Goal: Task Accomplishment & Management: Manage account settings

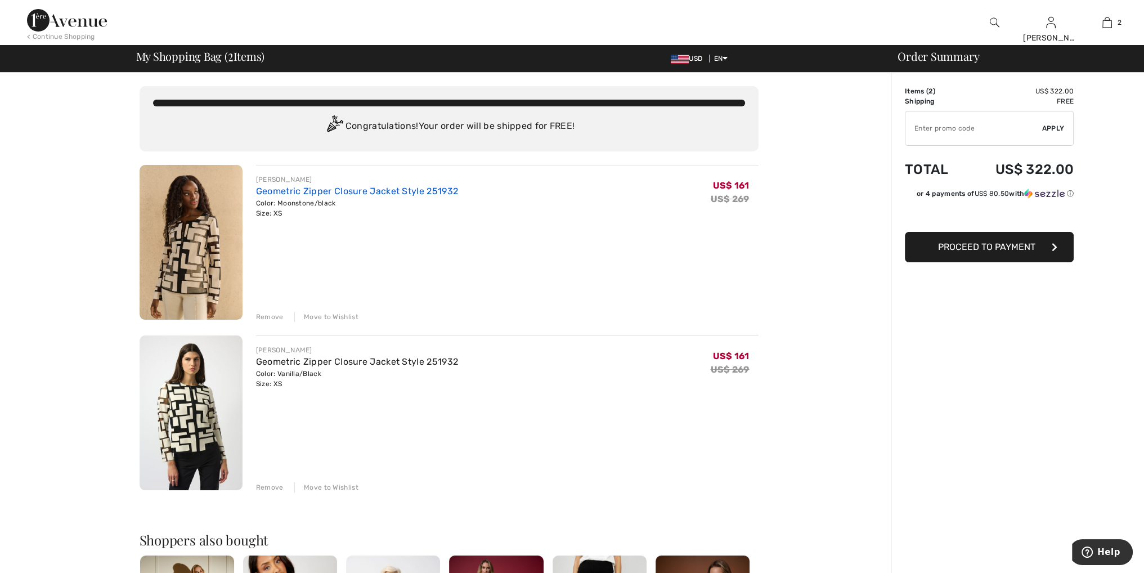
click at [371, 190] on link "Geometric Zipper Closure Jacket Style 251932" at bounding box center [357, 191] width 202 height 11
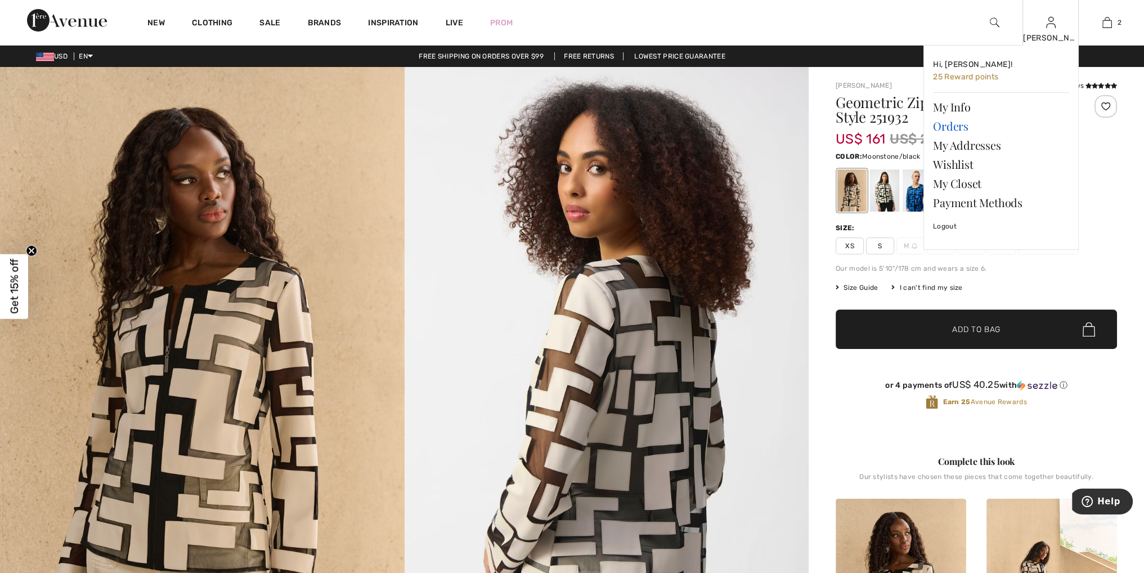
click at [955, 128] on link "Orders" at bounding box center [1001, 126] width 136 height 19
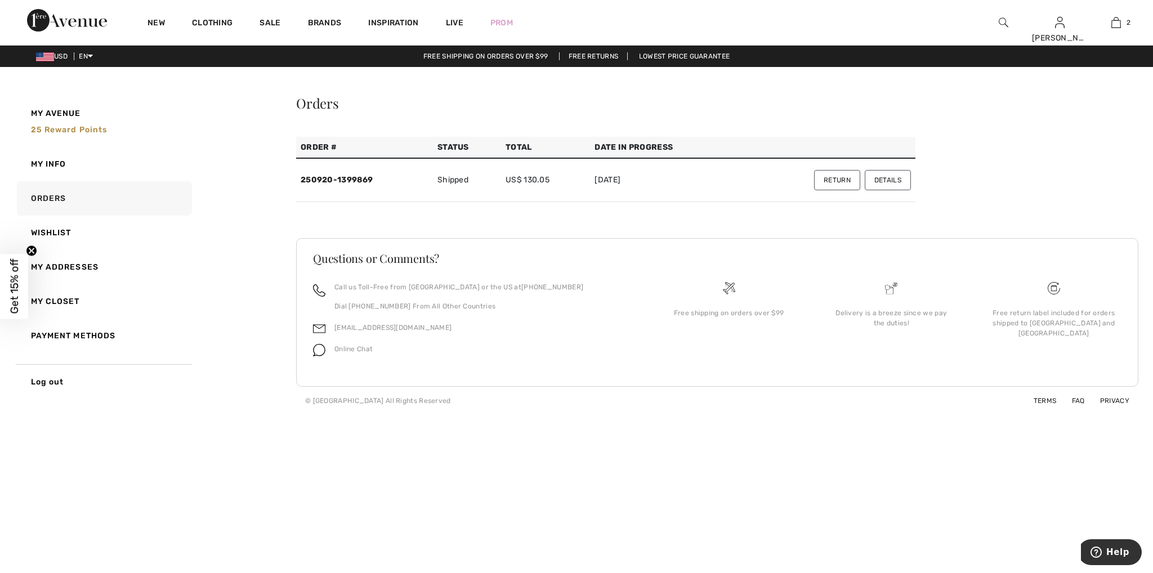
click at [836, 178] on button "Return" at bounding box center [837, 180] width 46 height 20
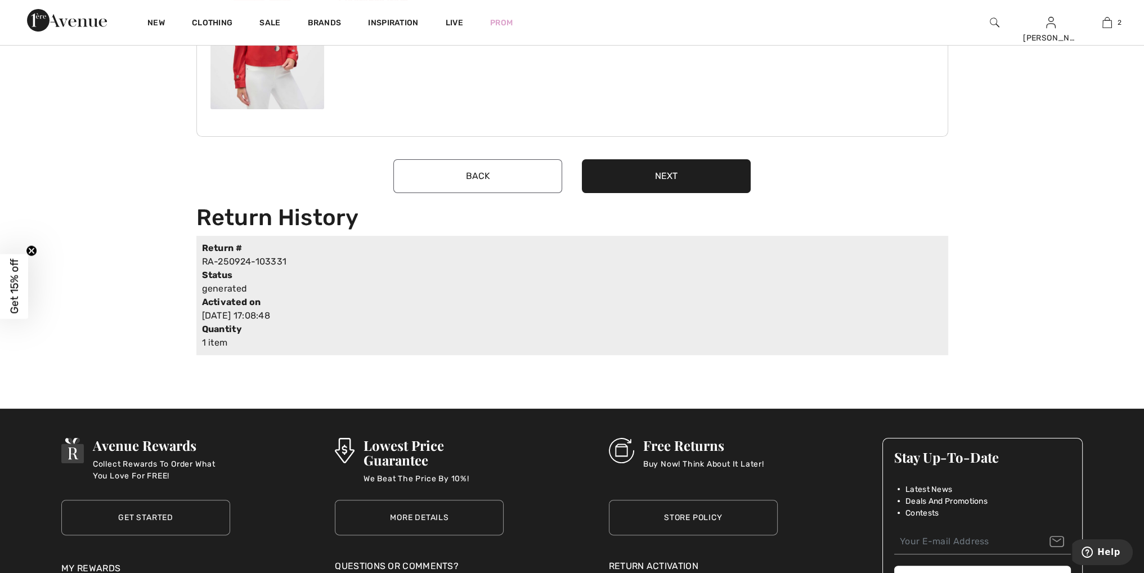
scroll to position [225, 0]
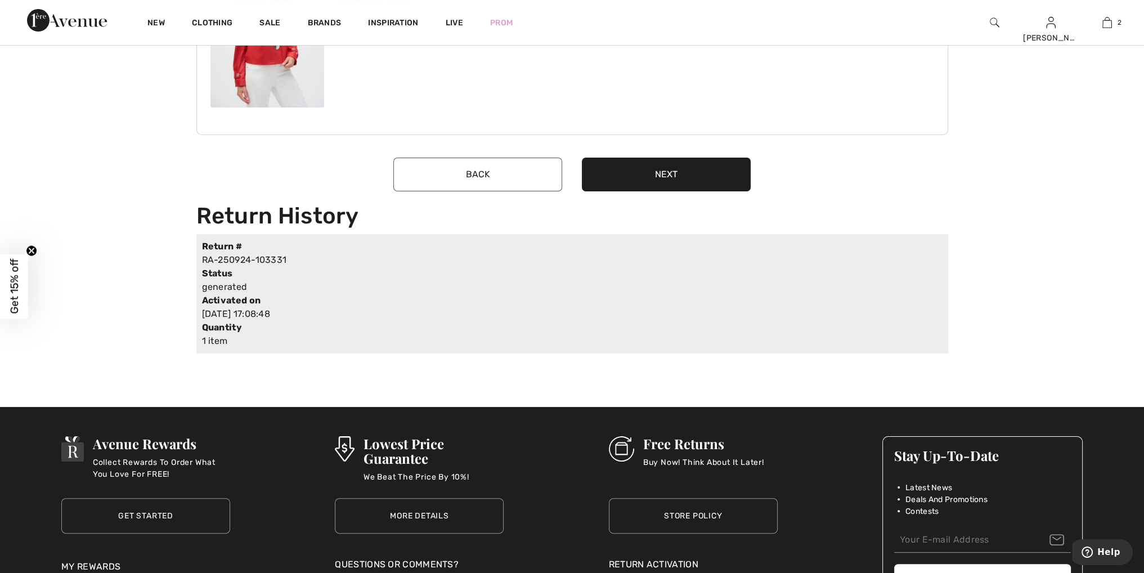
click at [670, 178] on button "Next" at bounding box center [666, 175] width 169 height 34
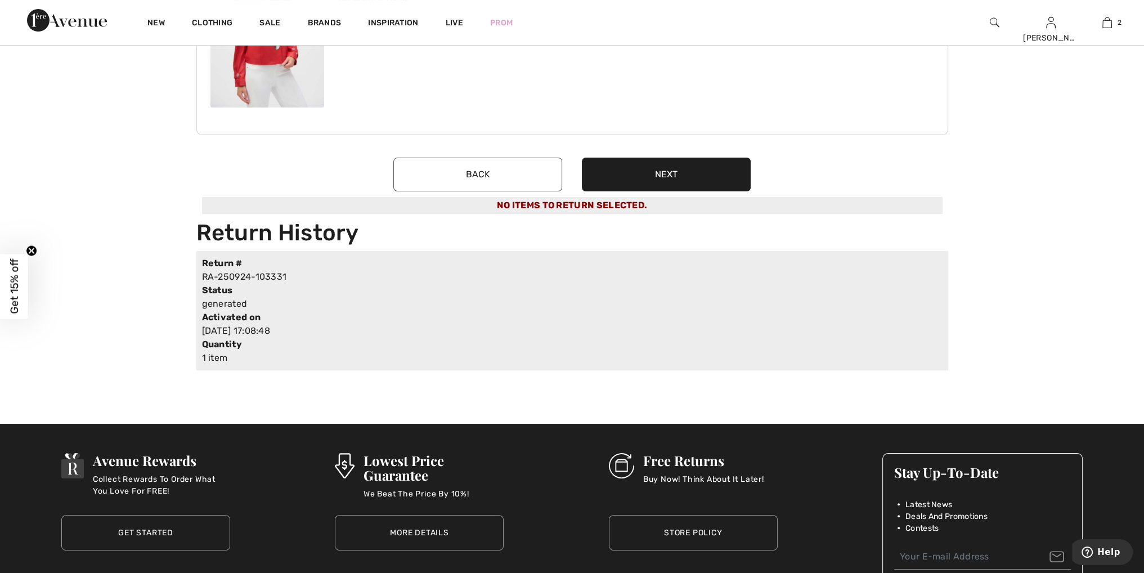
scroll to position [0, 0]
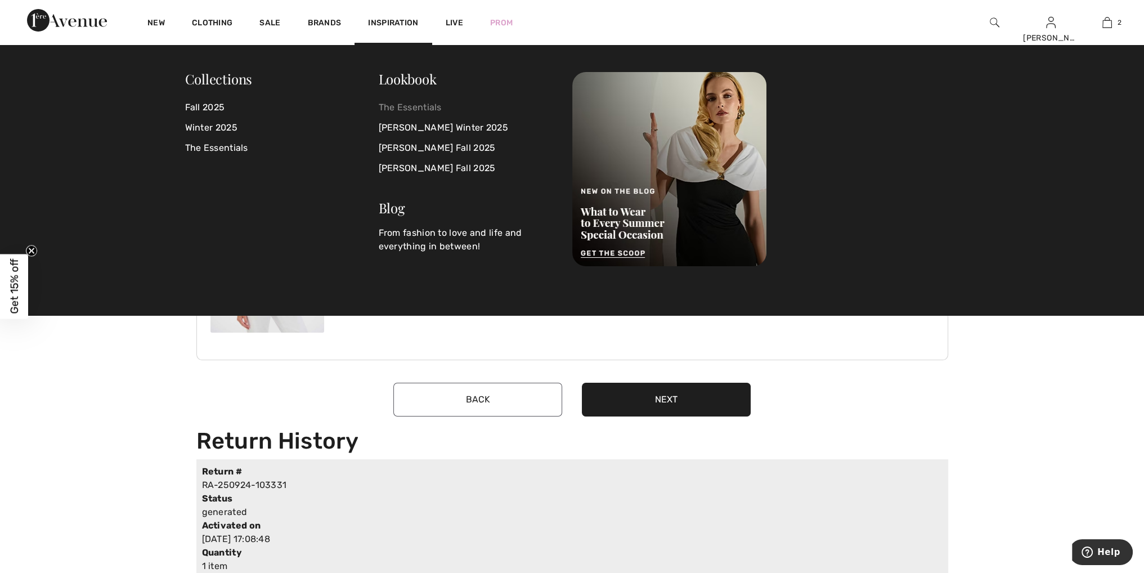
click at [412, 107] on link "The Essentials" at bounding box center [469, 107] width 180 height 20
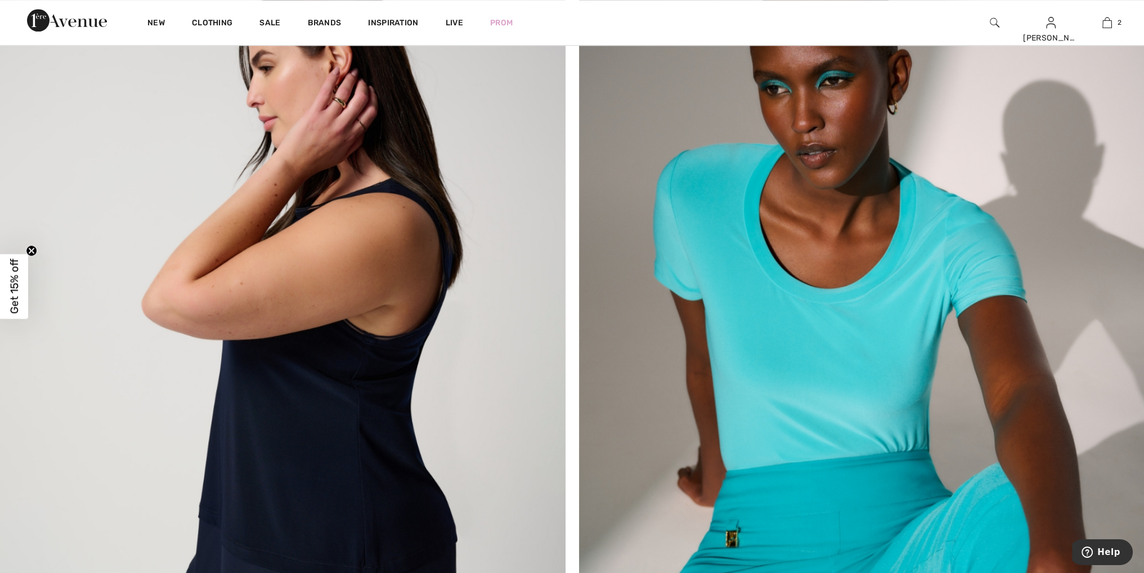
scroll to position [1463, 0]
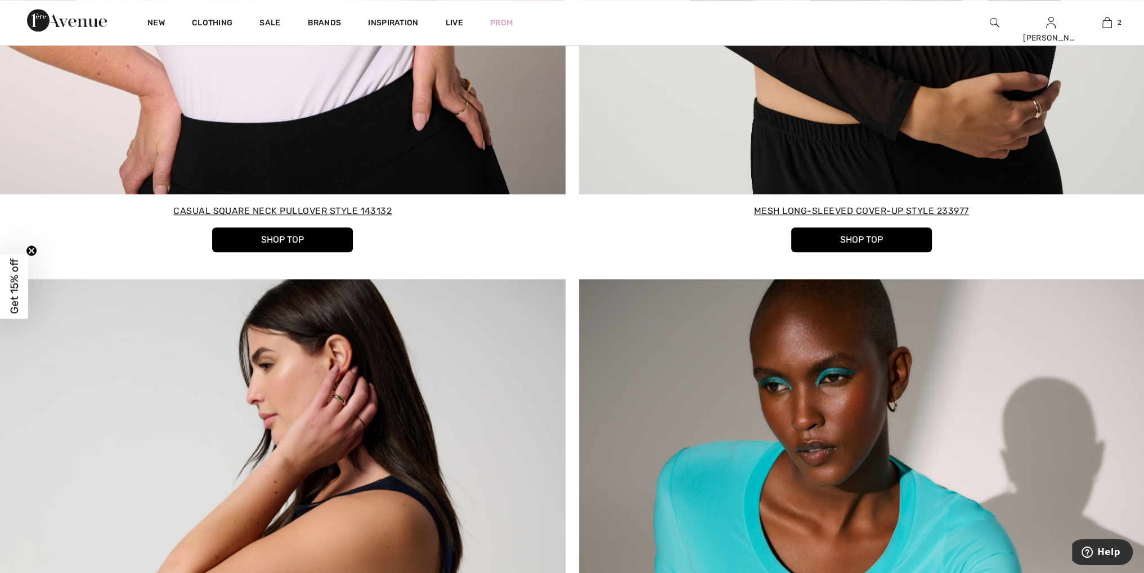
click at [824, 240] on button "Shop Top" at bounding box center [861, 239] width 141 height 25
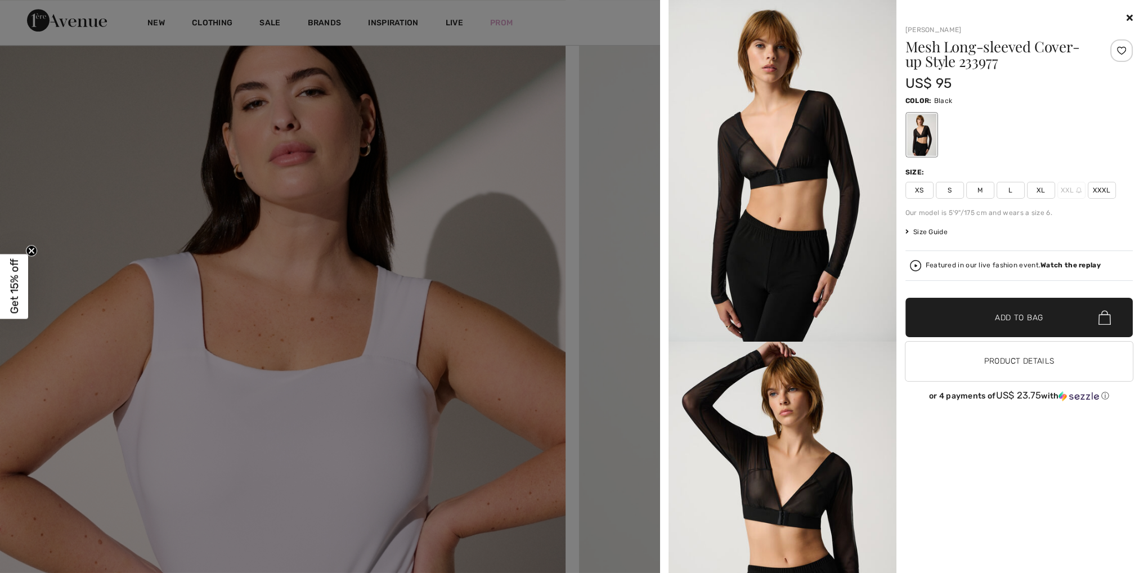
scroll to position [788, 0]
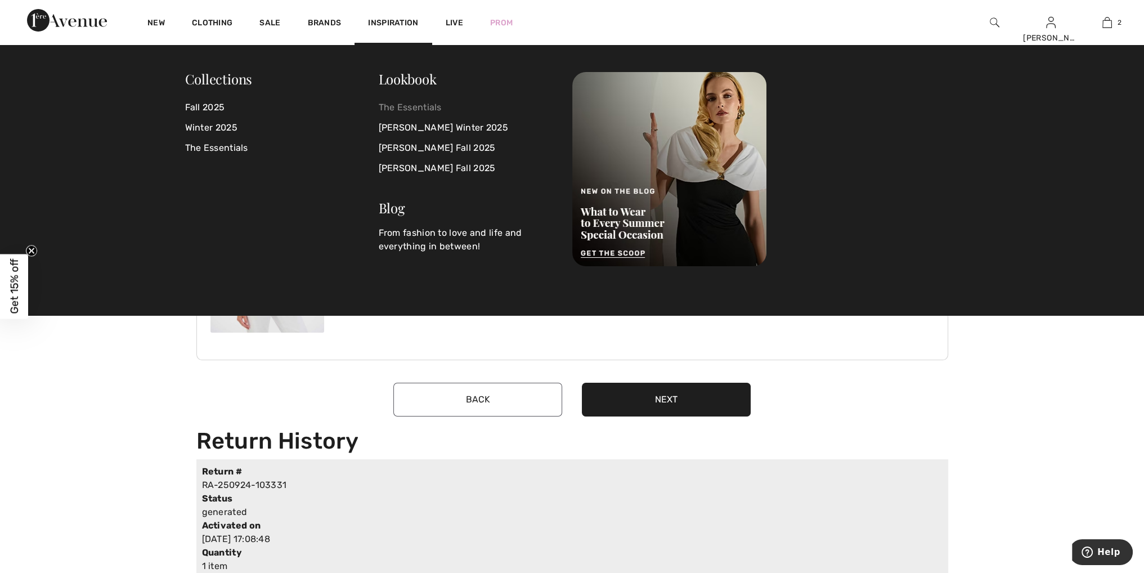
click at [412, 104] on link "The Essentials" at bounding box center [469, 107] width 180 height 20
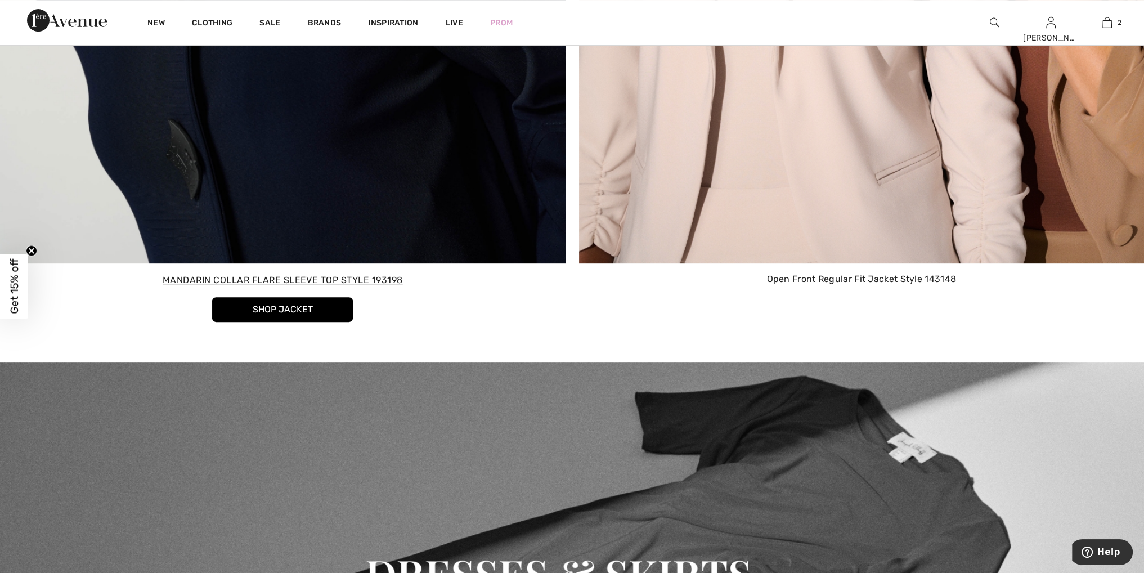
scroll to position [6273, 0]
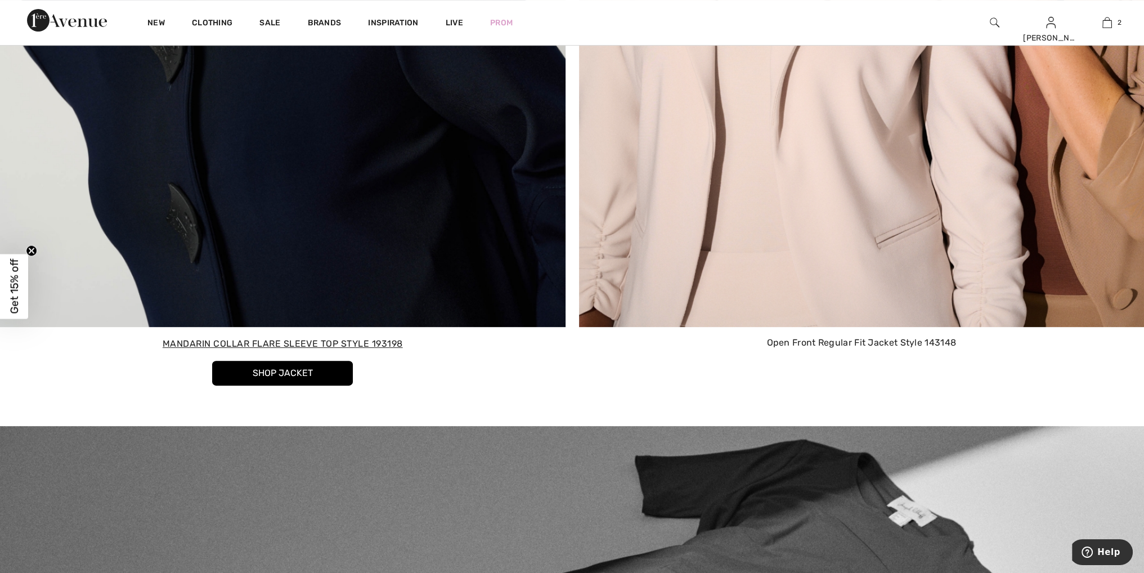
click at [319, 345] on span "Mandarin Collar Flare Sleeve Top Style 193198" at bounding box center [283, 343] width 548 height 15
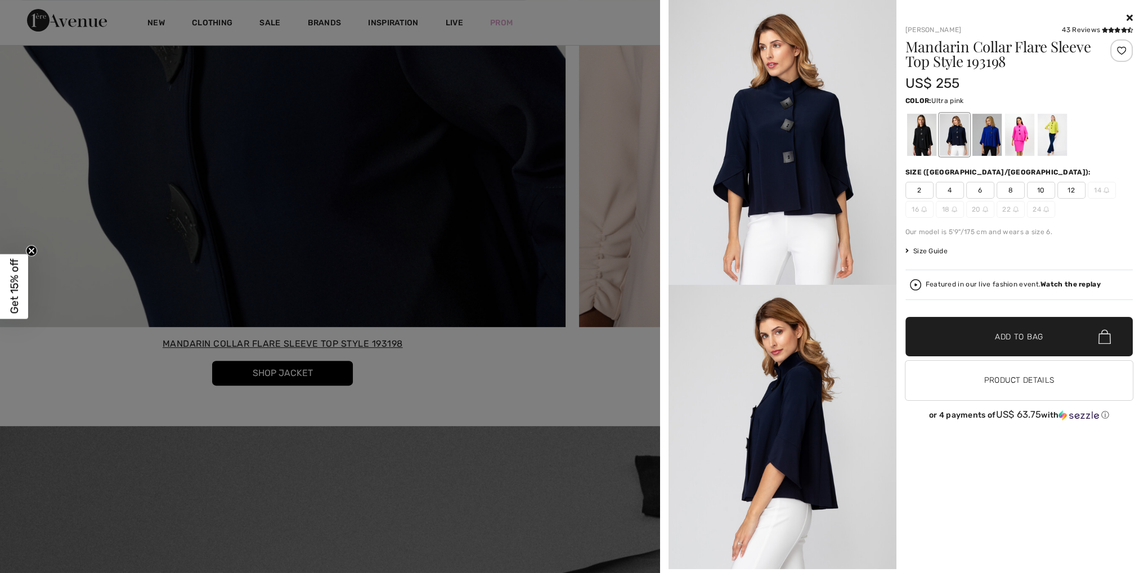
click at [1015, 136] on div at bounding box center [1019, 135] width 29 height 42
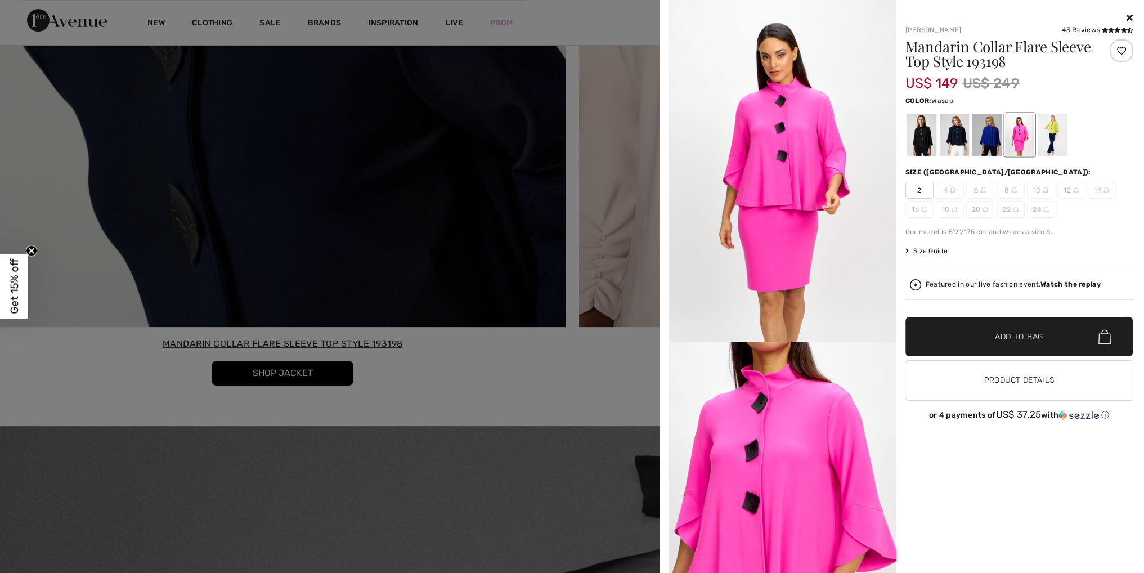
click at [1048, 127] on div at bounding box center [1051, 135] width 29 height 42
click at [919, 147] on div at bounding box center [921, 135] width 29 height 42
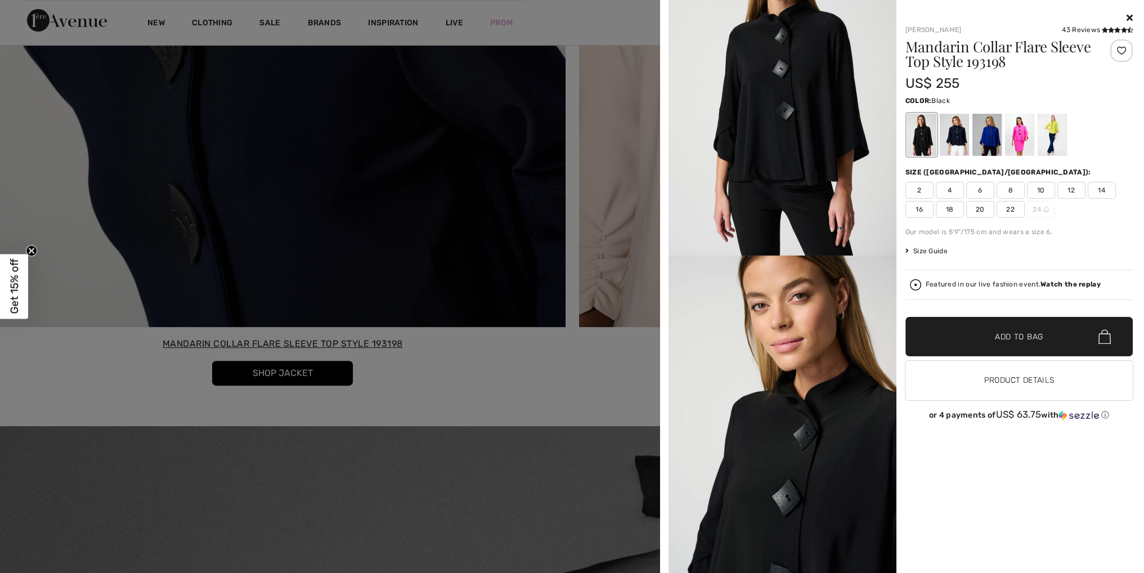
scroll to position [169, 0]
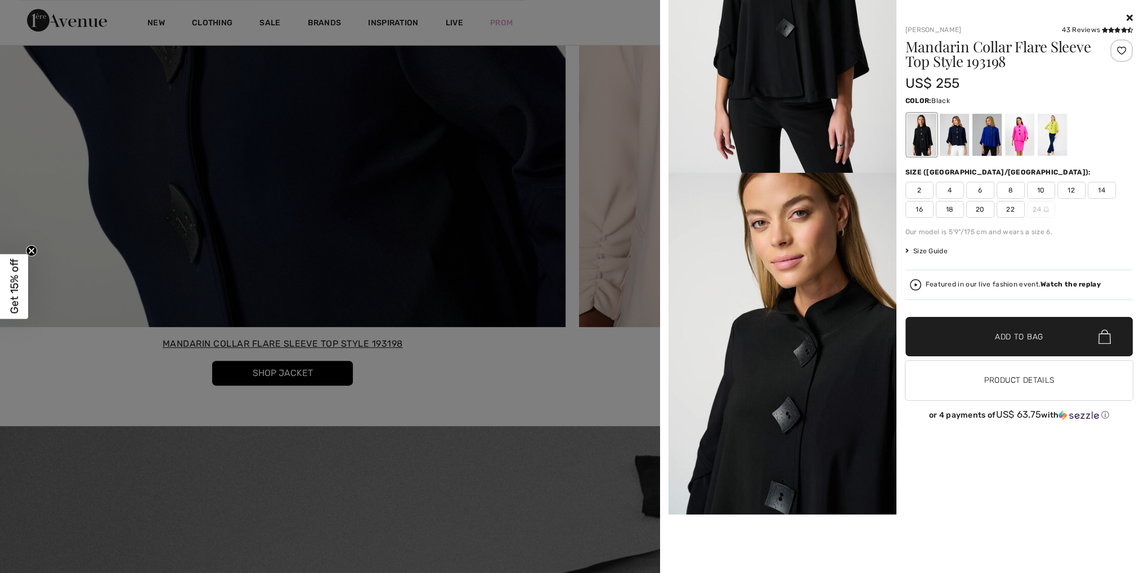
click at [389, 23] on div at bounding box center [572, 286] width 1144 height 573
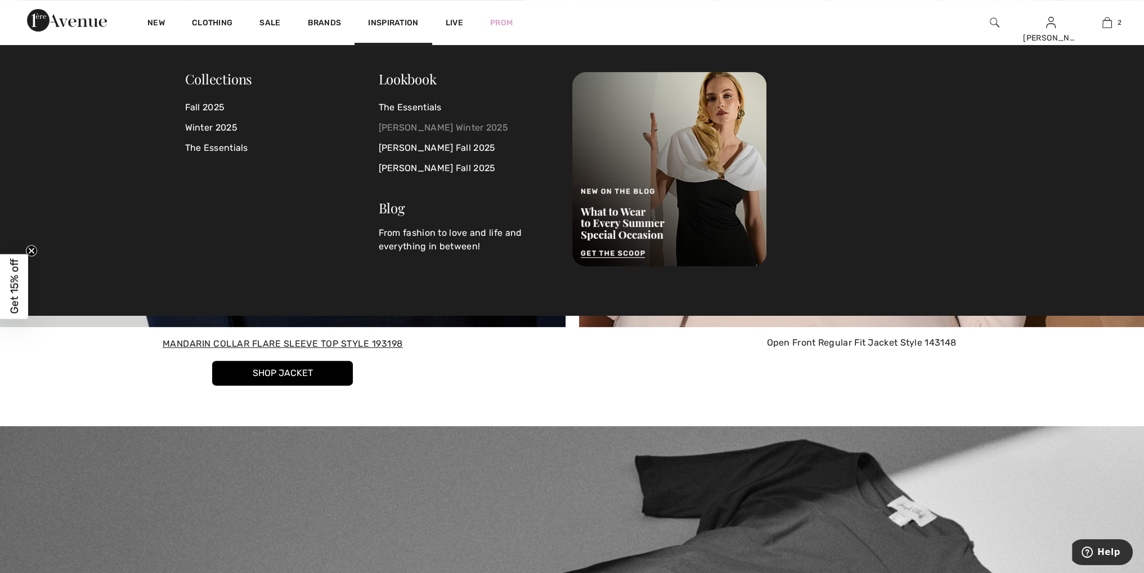
click at [423, 126] on link "[PERSON_NAME] Winter 2025" at bounding box center [469, 128] width 180 height 20
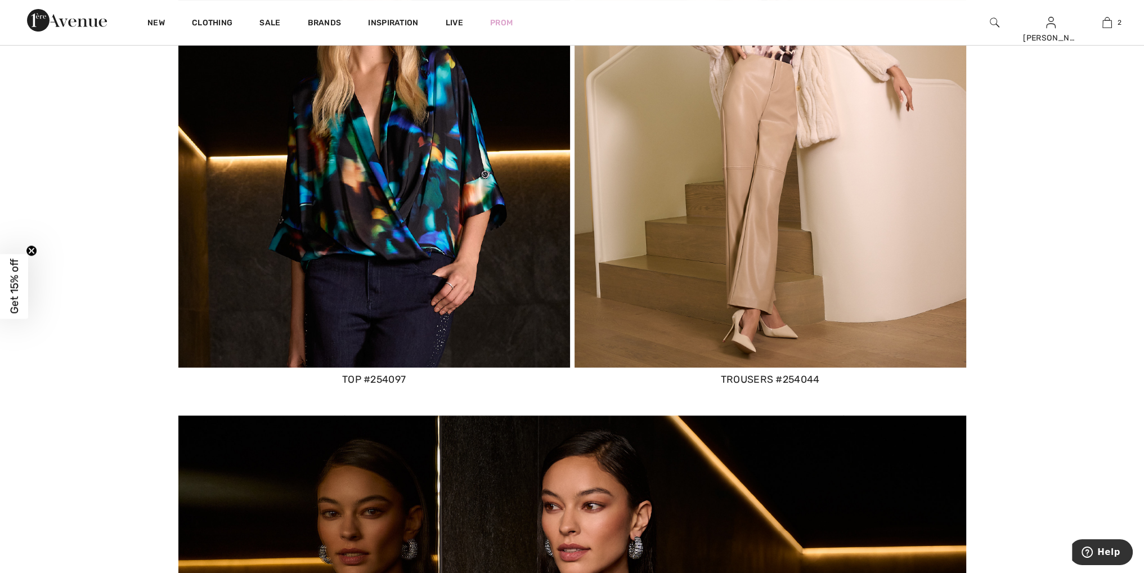
scroll to position [6013, 0]
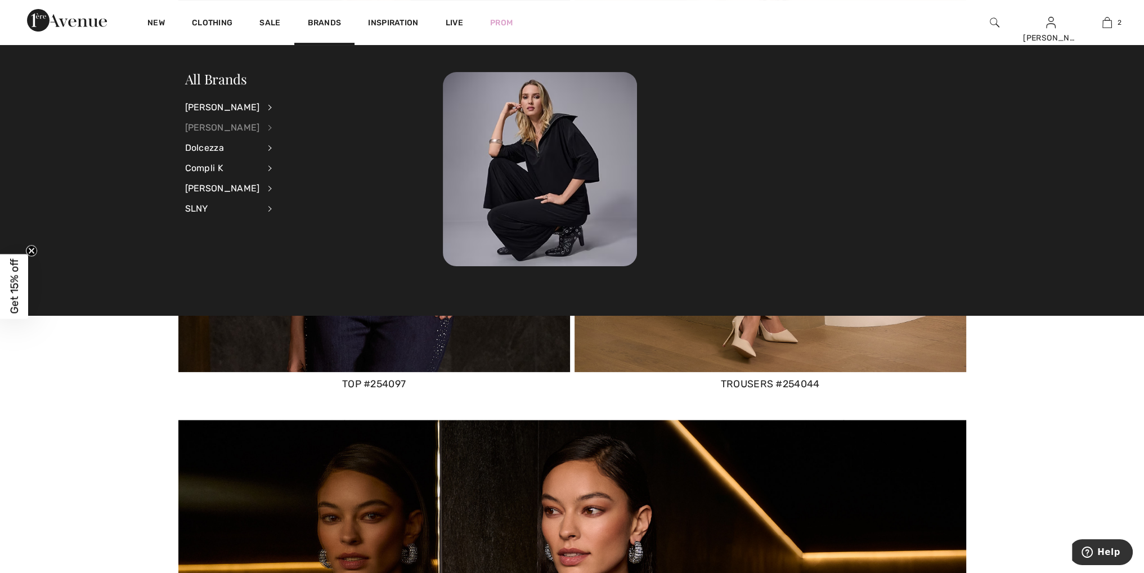
click at [192, 124] on div "[PERSON_NAME]" at bounding box center [222, 128] width 75 height 20
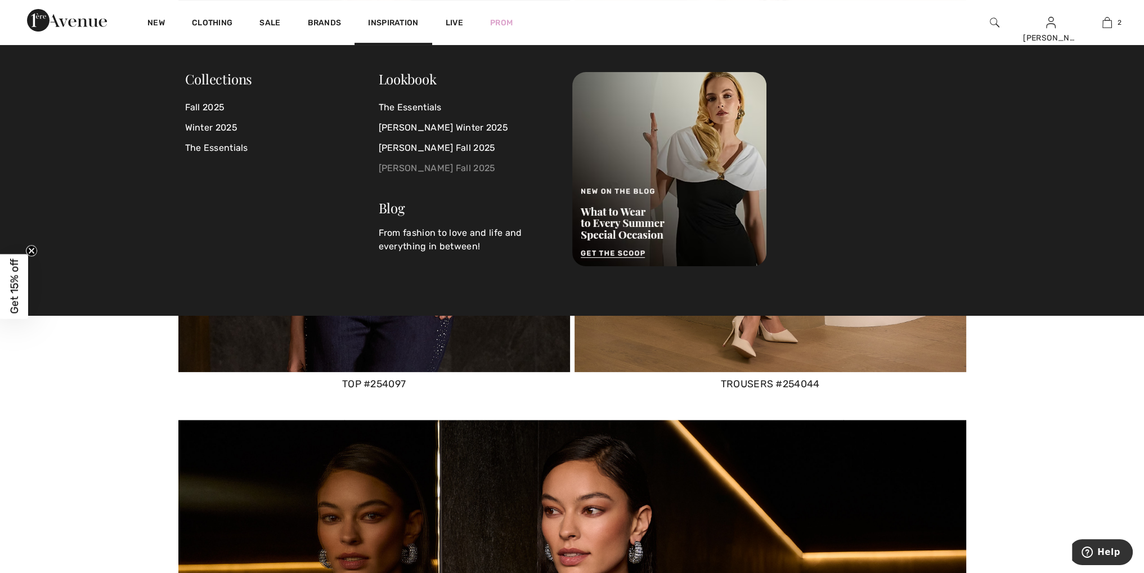
click at [412, 165] on link "[PERSON_NAME] Fall 2025" at bounding box center [469, 168] width 180 height 20
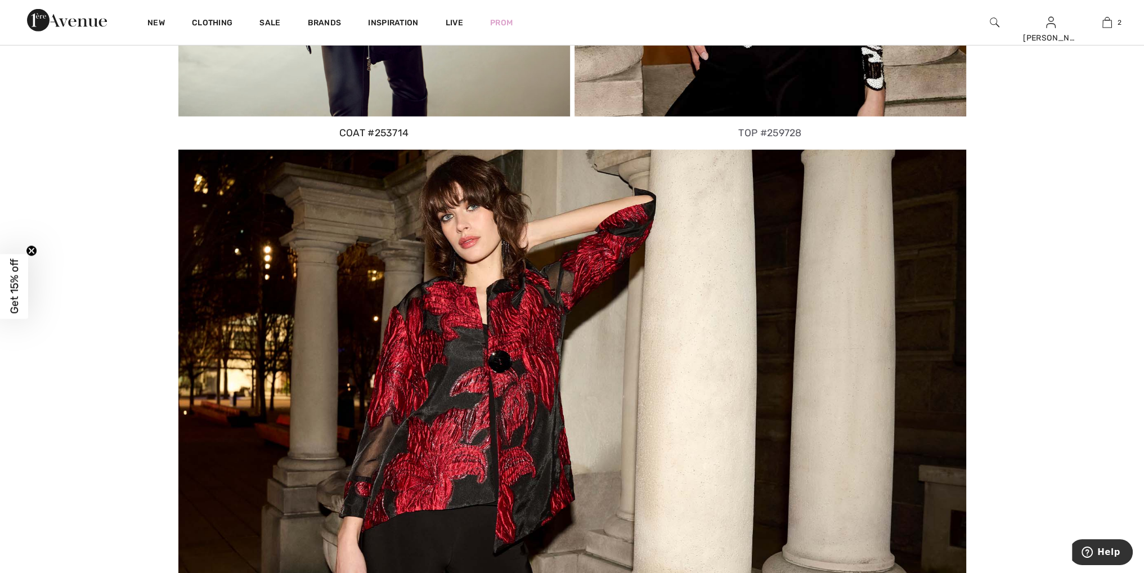
scroll to position [4615, 0]
click at [454, 24] on link "Live" at bounding box center [454, 23] width 17 height 12
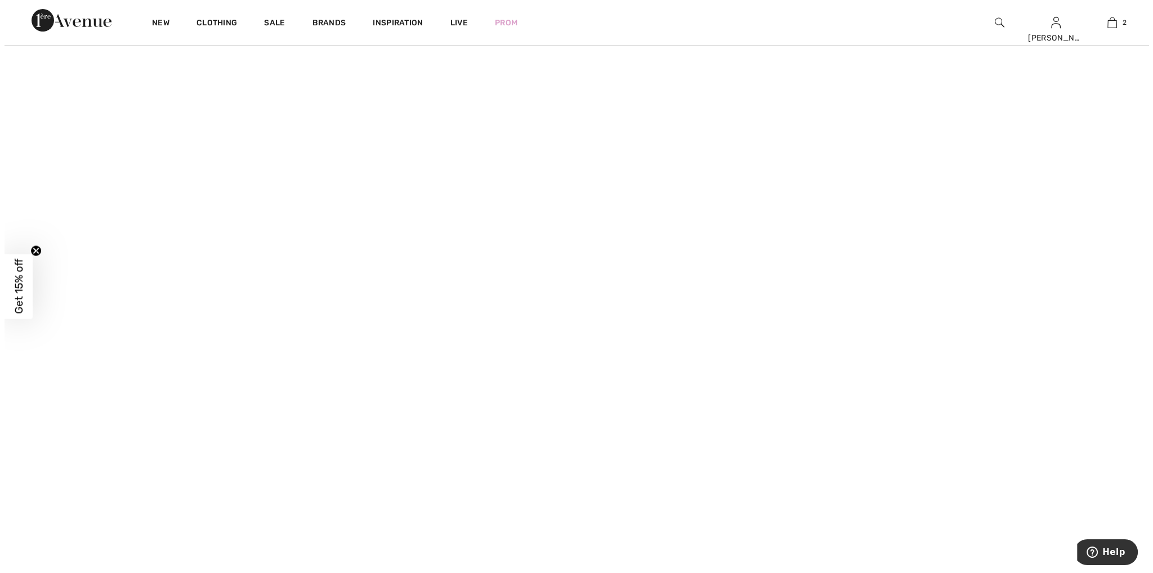
scroll to position [563, 0]
